Goal: Task Accomplishment & Management: Use online tool/utility

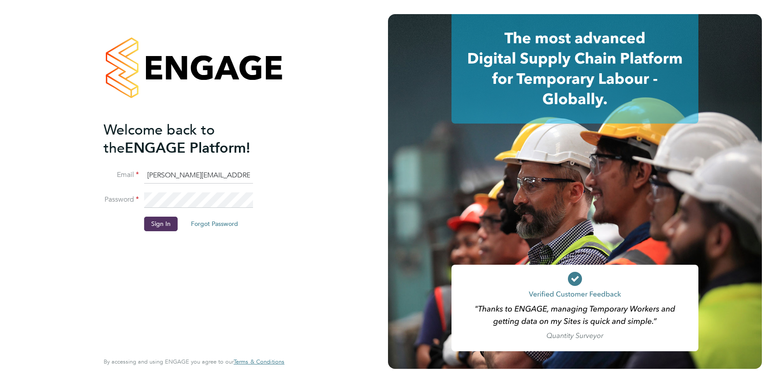
click at [179, 222] on li "Sign In Forgot Password" at bounding box center [190, 227] width 172 height 23
click at [166, 226] on button "Sign In" at bounding box center [161, 223] width 34 height 14
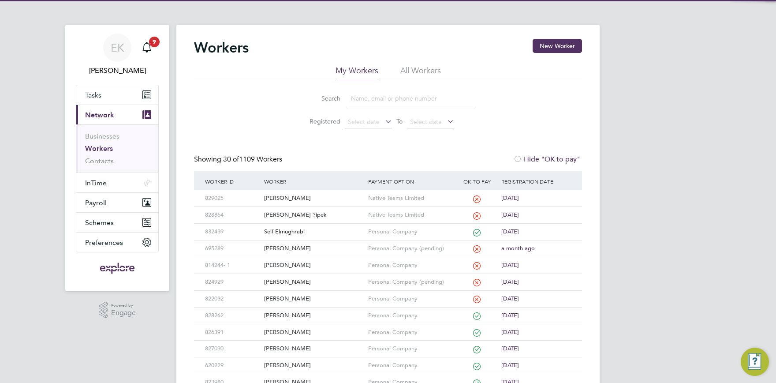
click at [366, 110] on li "Search" at bounding box center [388, 99] width 197 height 26
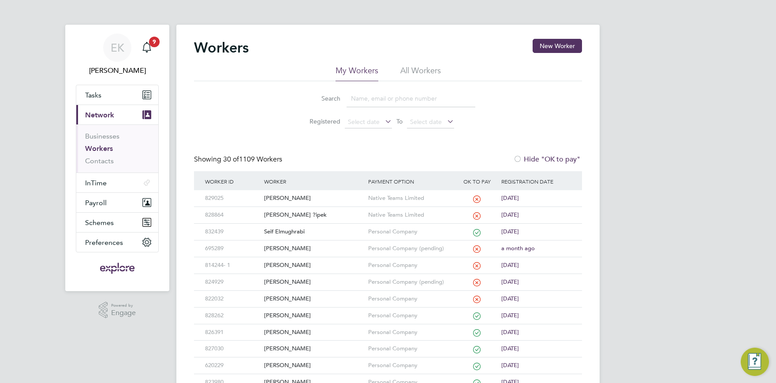
click at [369, 100] on input at bounding box center [411, 98] width 129 height 17
type input "[PERSON_NAME]"
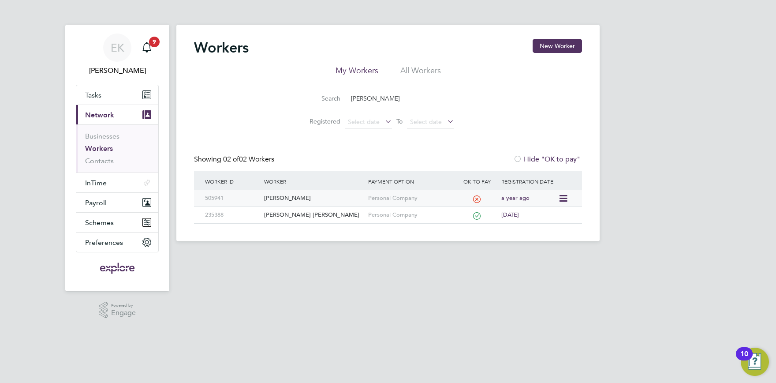
click at [276, 201] on div "[PERSON_NAME]" at bounding box center [314, 198] width 104 height 16
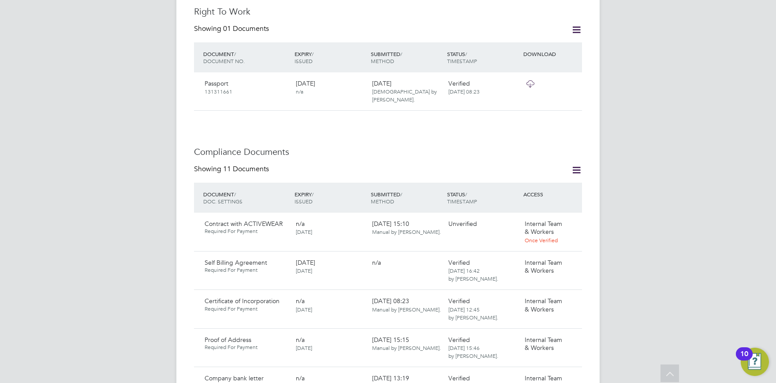
scroll to position [388, 0]
click at [573, 217] on icon at bounding box center [570, 222] width 9 height 11
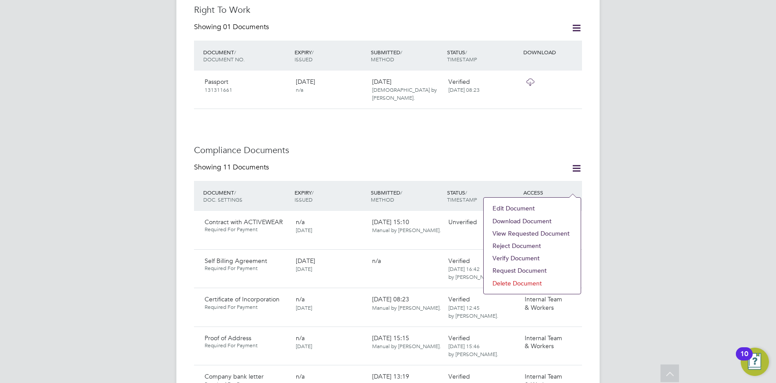
click at [519, 220] on li "Download Document" at bounding box center [532, 221] width 88 height 12
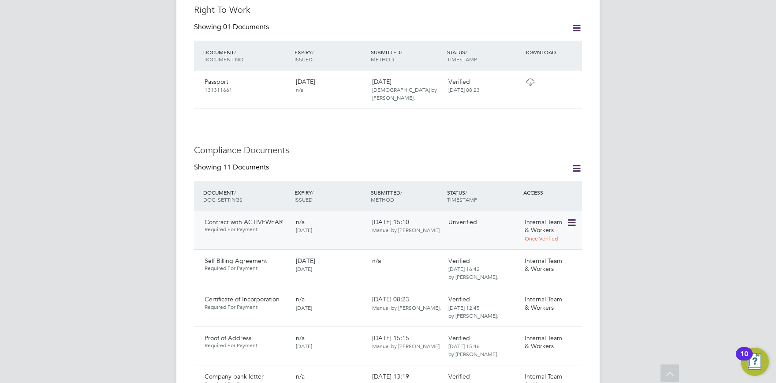
click at [571, 217] on icon at bounding box center [570, 222] width 9 height 11
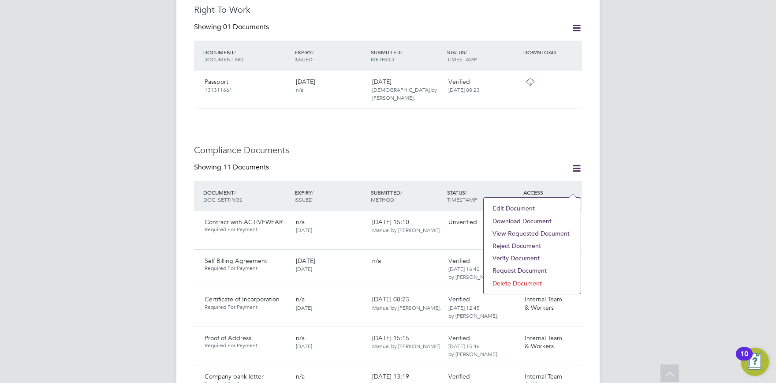
click at [519, 259] on li "Verify Document" at bounding box center [532, 258] width 88 height 12
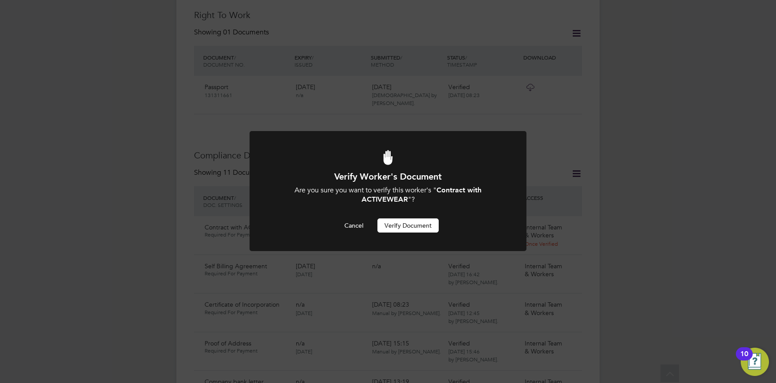
click at [413, 226] on button "Verify Document" at bounding box center [407, 225] width 61 height 14
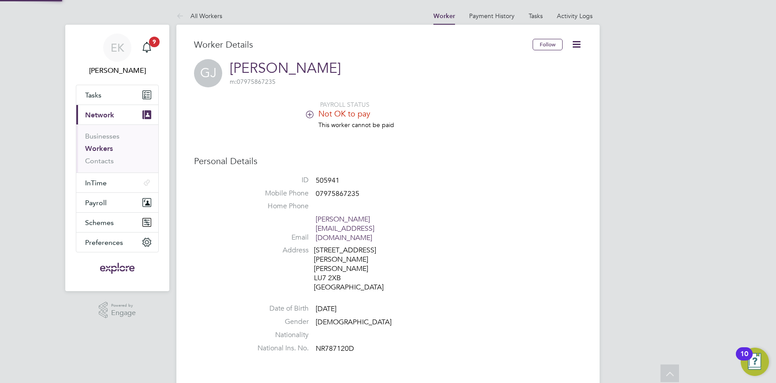
scroll to position [383, 0]
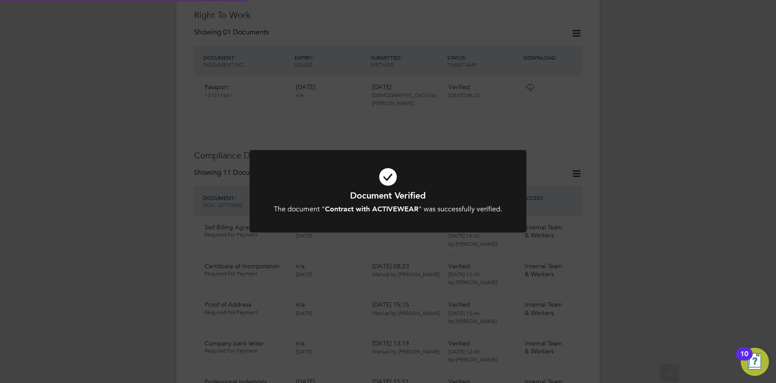
click at [614, 246] on div "Document Verified The document " Contract with ACTIVEWEAR " was successfully ve…" at bounding box center [388, 191] width 776 height 383
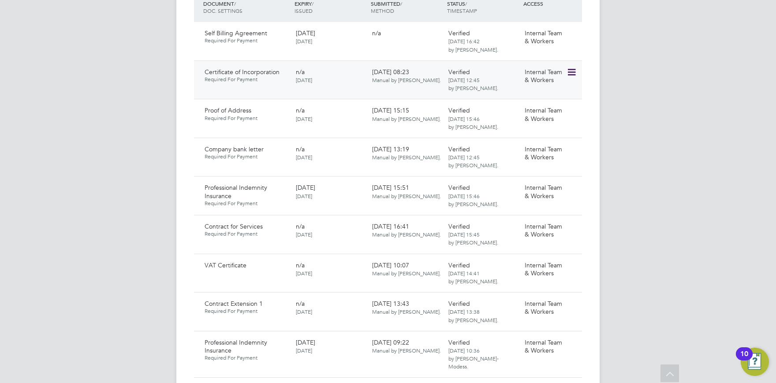
scroll to position [286, 0]
